Goal: Find specific page/section: Find specific page/section

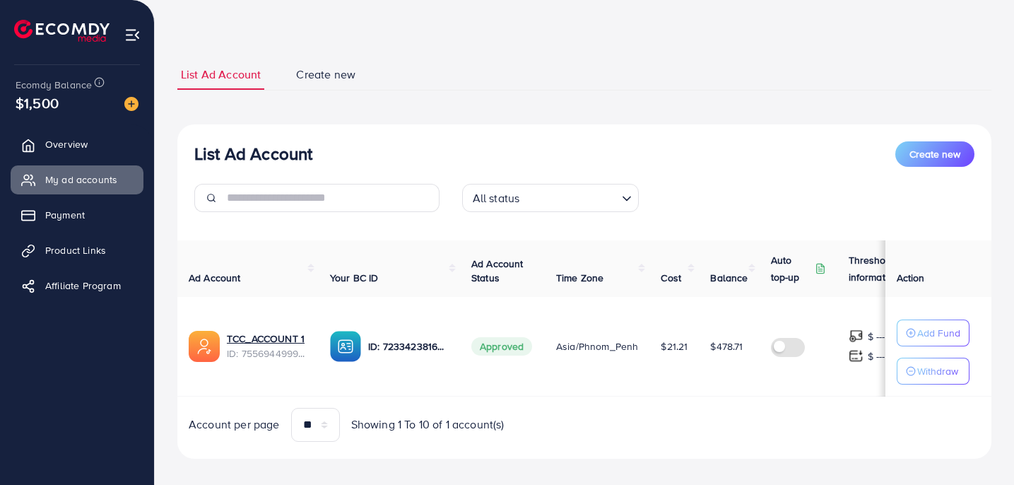
scroll to position [0, 53]
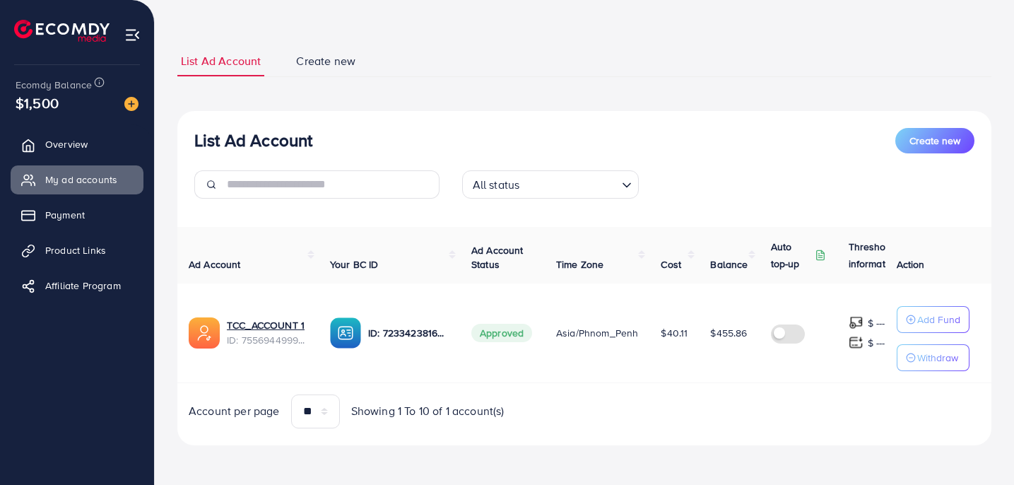
scroll to position [61, 0]
click at [336, 288] on td "ID: 7233423816783855617" at bounding box center [389, 333] width 141 height 100
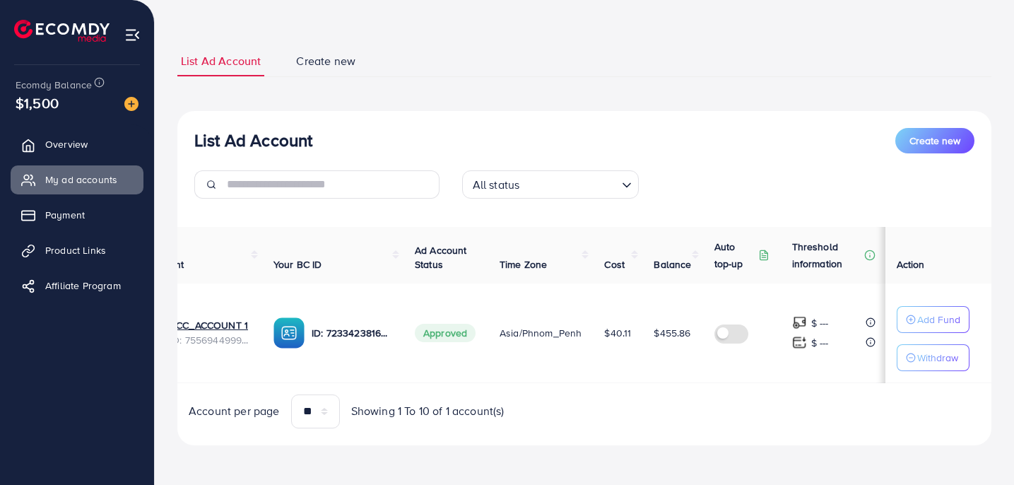
scroll to position [0, 0]
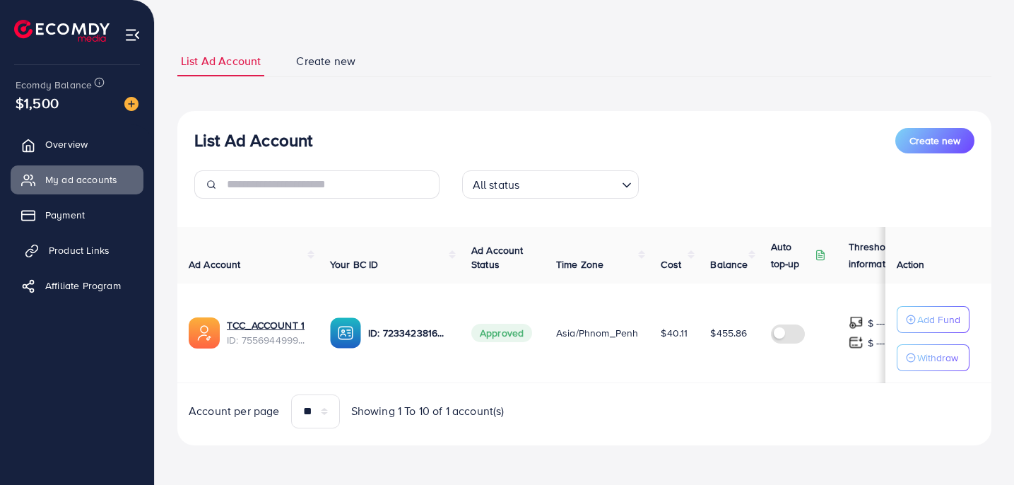
click at [91, 247] on span "Product Links" at bounding box center [79, 250] width 61 height 14
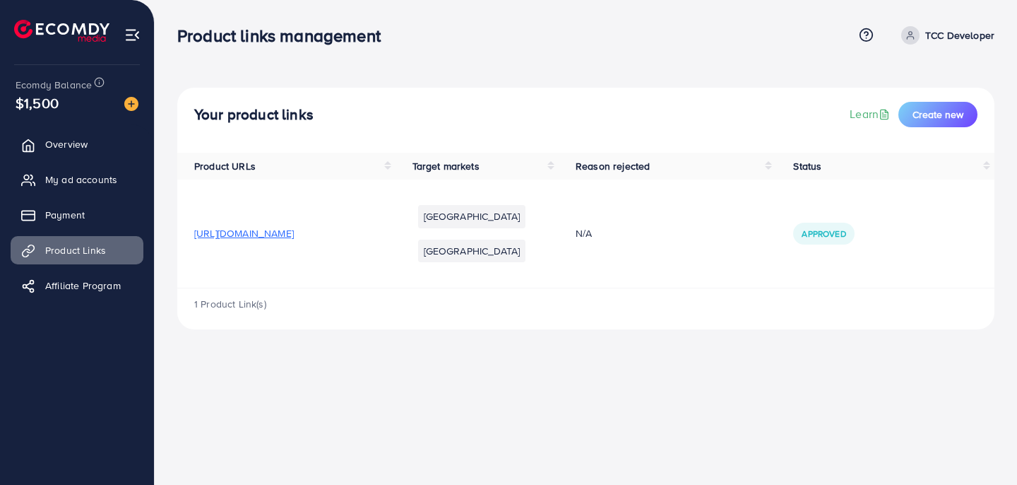
click at [94, 303] on ul "Overview My ad accounts Payment Product Links Affiliate Program" at bounding box center [77, 219] width 154 height 190
click at [101, 285] on span "Affiliate Program" at bounding box center [87, 285] width 76 height 14
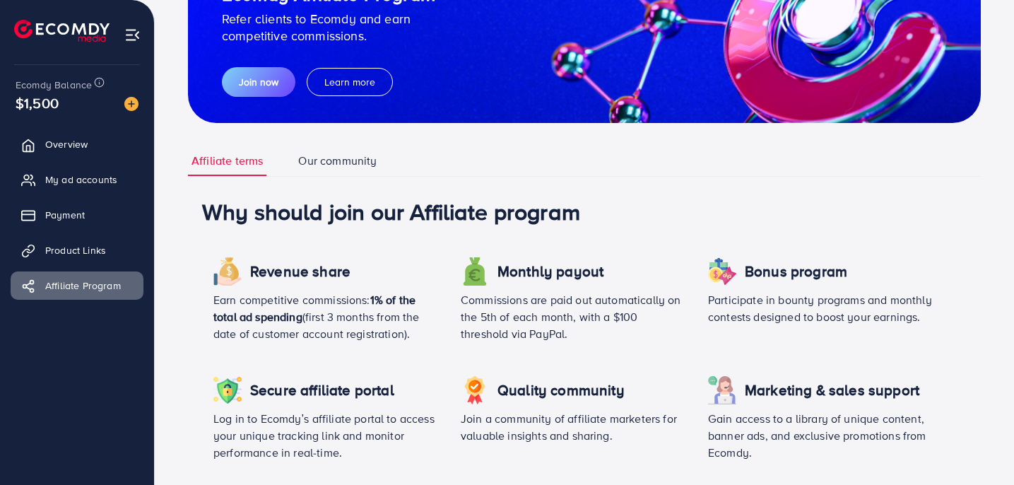
scroll to position [121, 0]
